Goal: Task Accomplishment & Management: Use online tool/utility

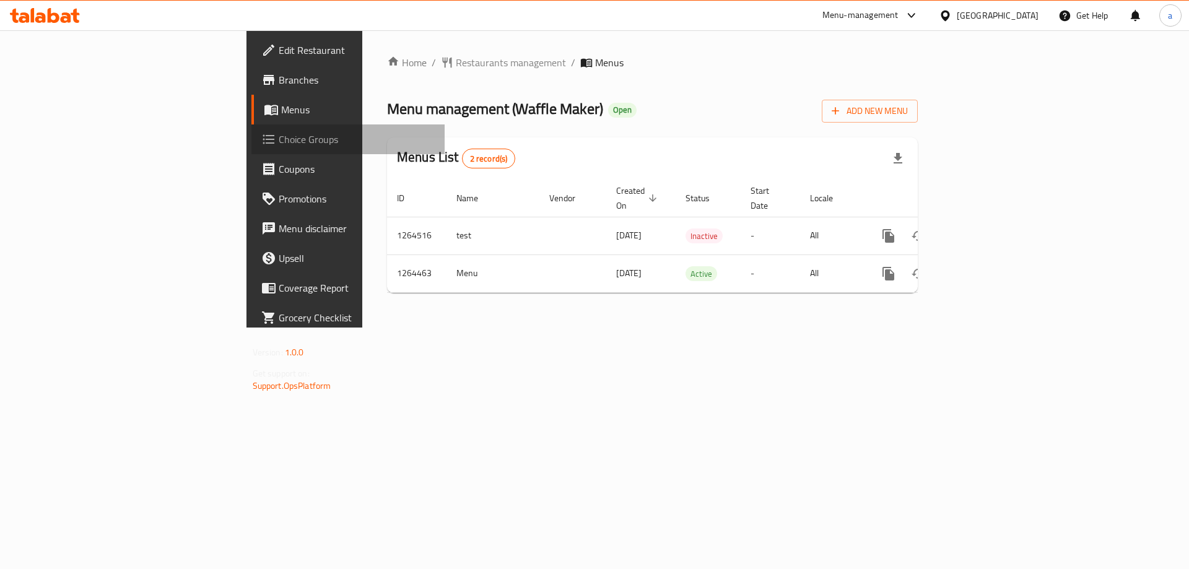
click at [279, 145] on span "Choice Groups" at bounding box center [357, 139] width 157 height 15
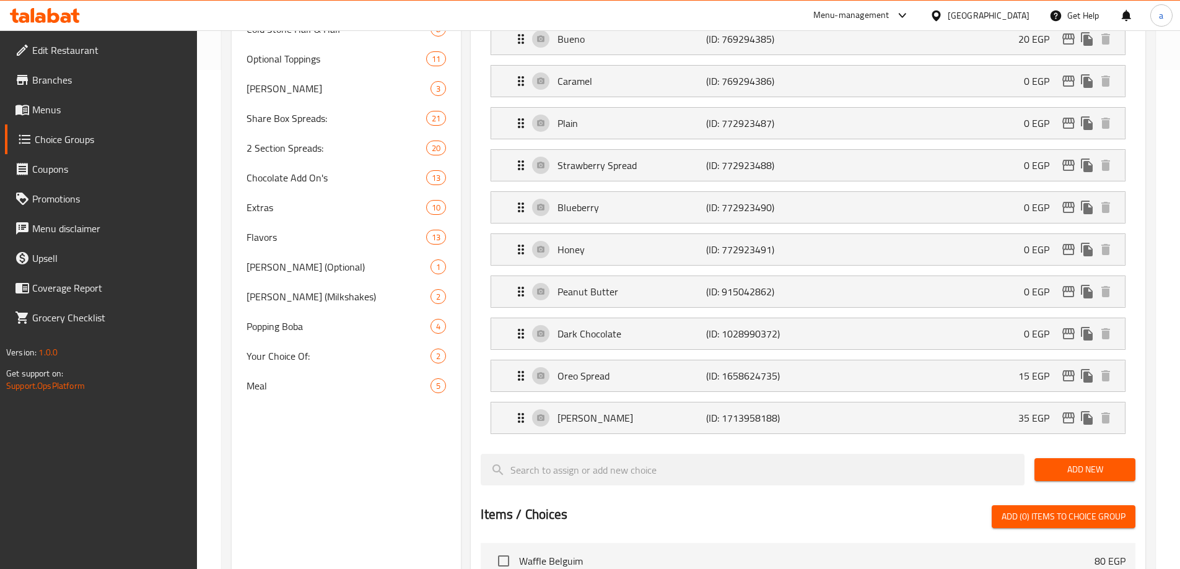
scroll to position [495, 0]
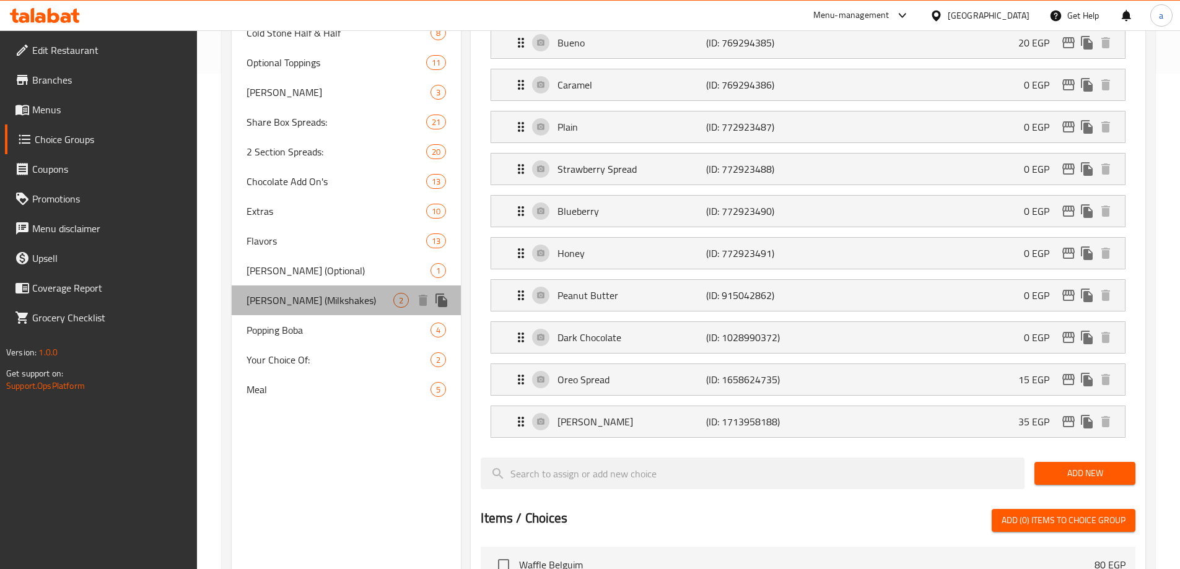
click at [322, 302] on span "[PERSON_NAME] (Milkshakes)" at bounding box center [319, 300] width 147 height 15
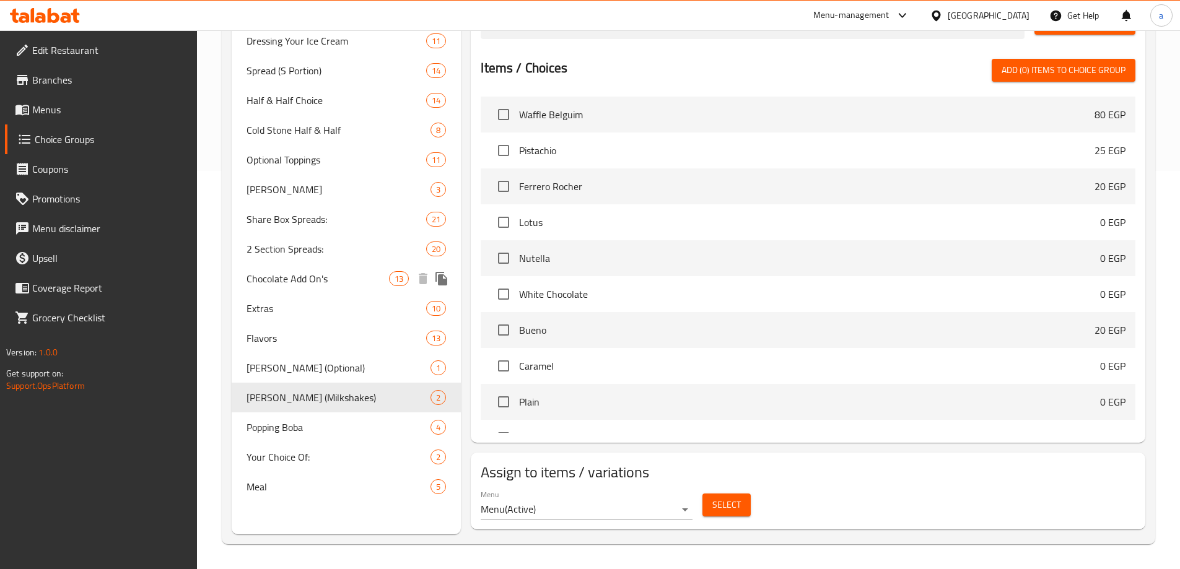
type input "[PERSON_NAME] (Milkshakes)"
type input "[PERSON_NAME] ([PERSON_NAME])"
type input "0"
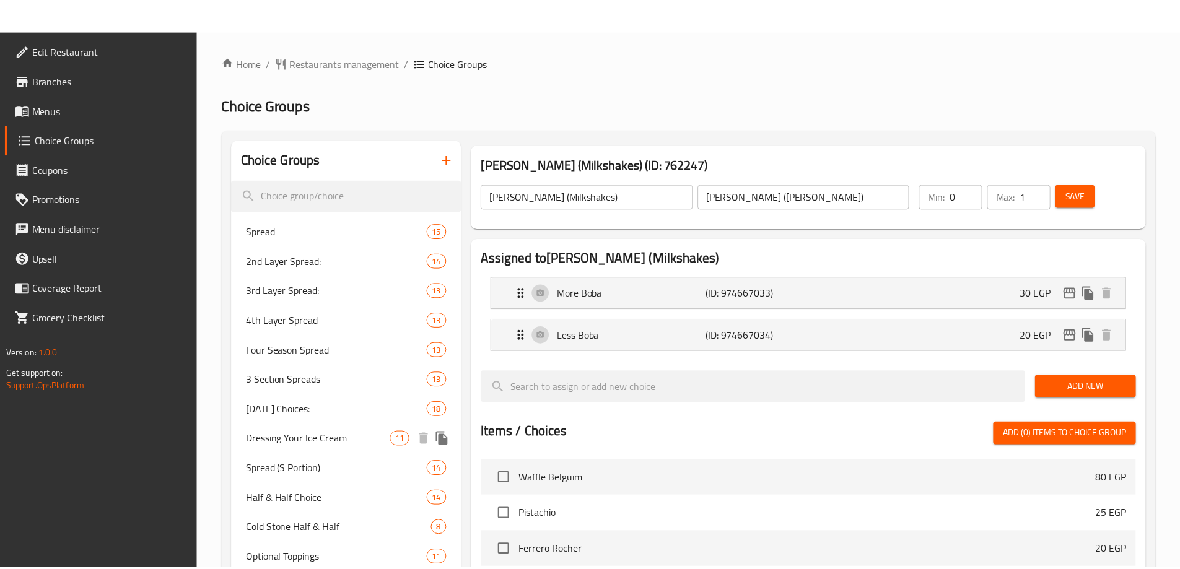
scroll to position [370, 0]
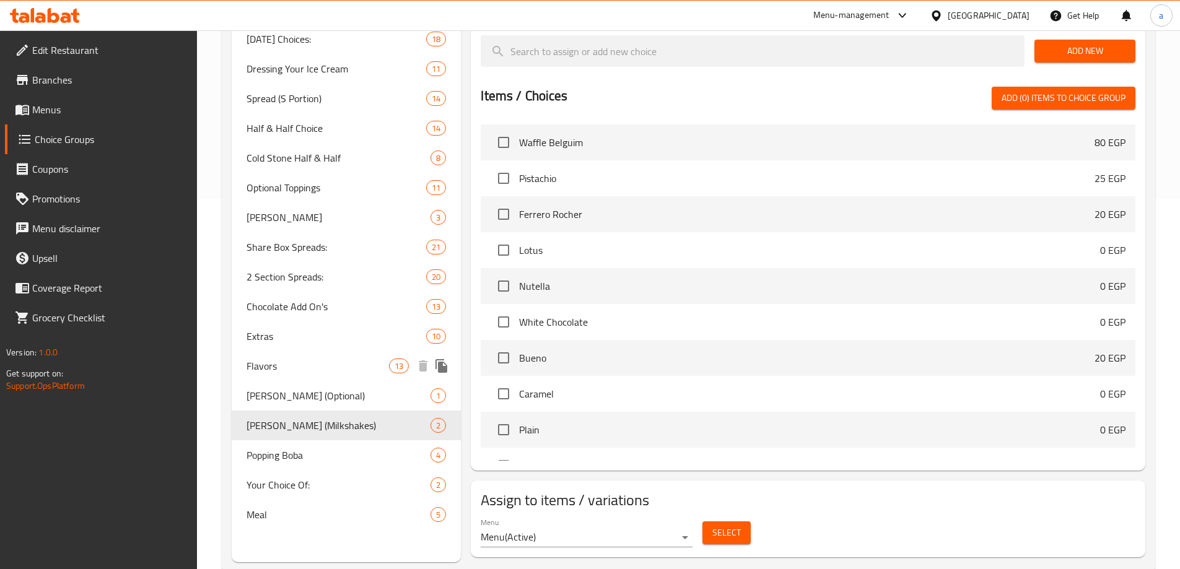
click at [359, 364] on span "Flavors" at bounding box center [317, 366] width 143 height 15
type input "Flavors"
type input "نكهات"
type input "1"
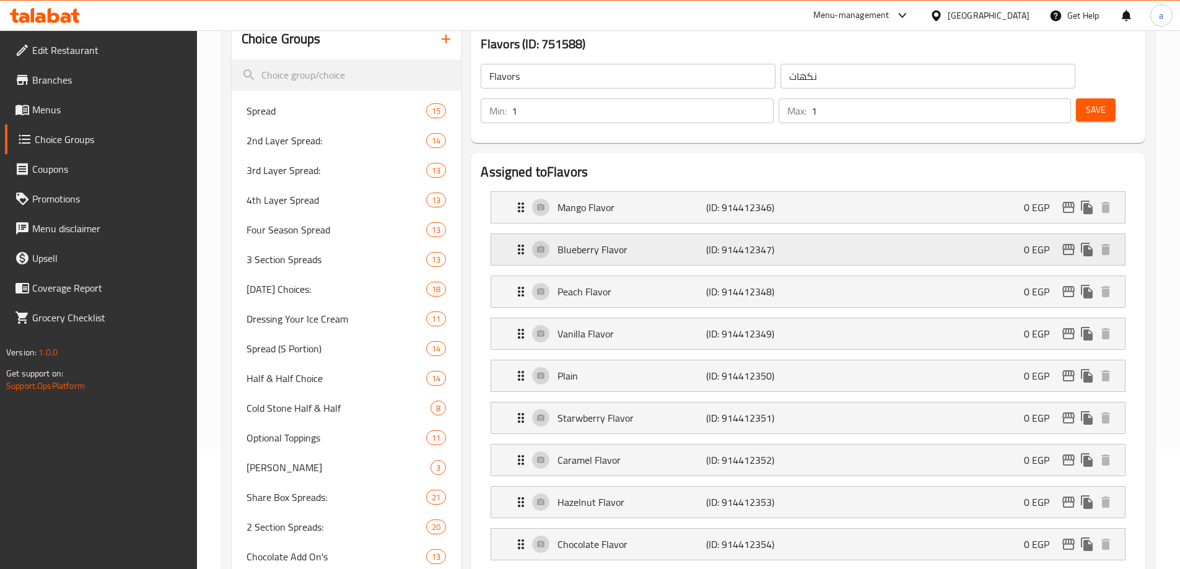
scroll to position [124, 0]
